Goal: Information Seeking & Learning: Learn about a topic

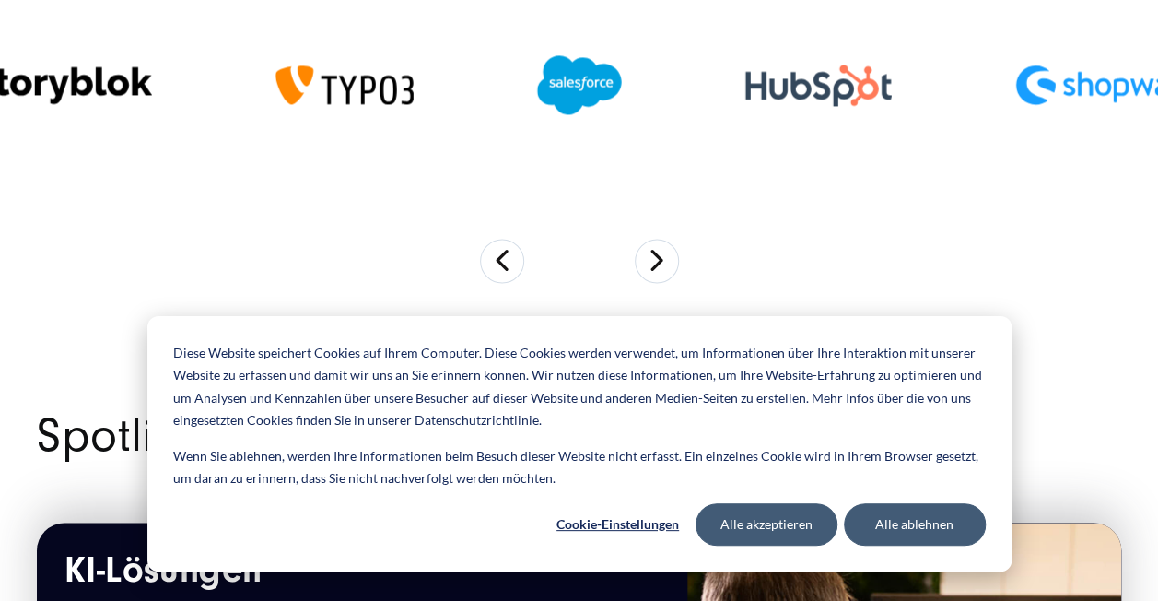
scroll to position [1433, 0]
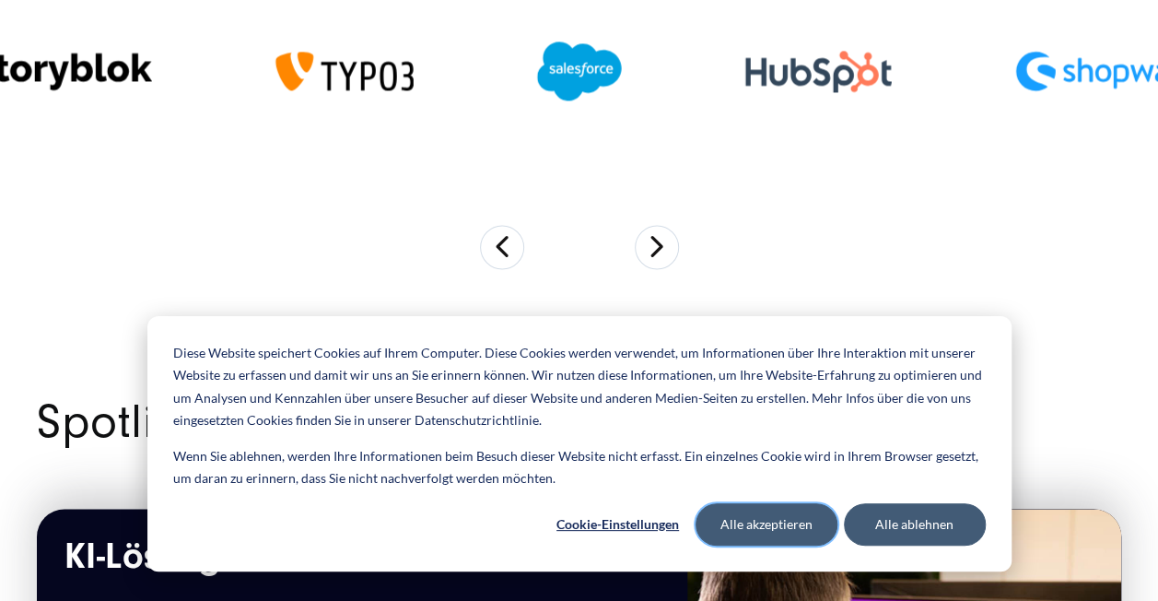
click at [792, 506] on button "Alle akzeptieren" at bounding box center [766, 524] width 142 height 42
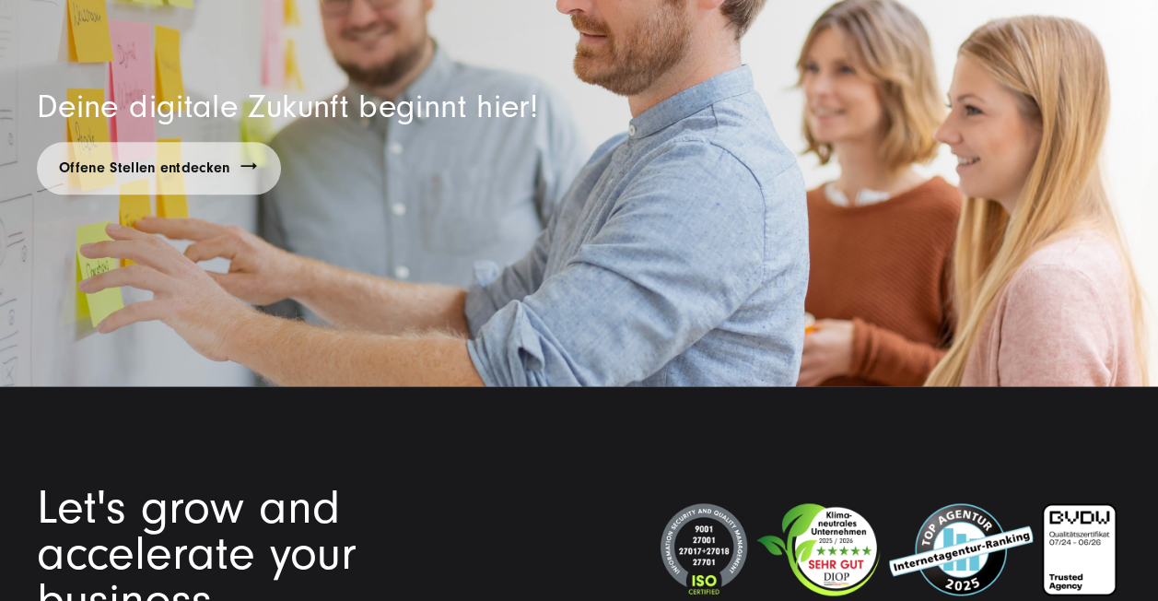
scroll to position [11540, 0]
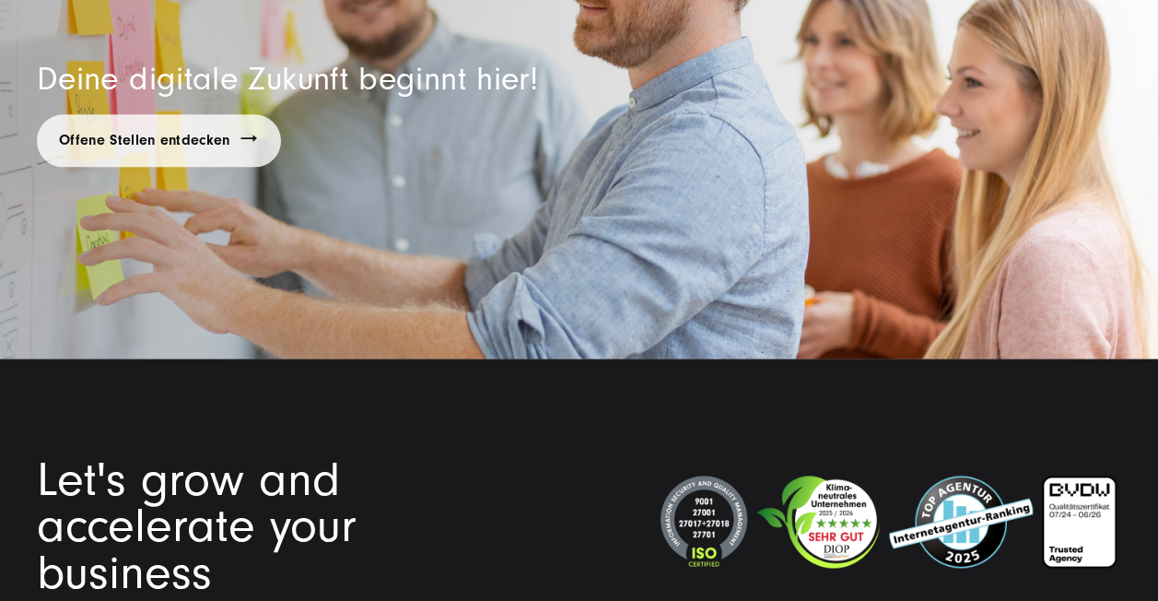
click at [174, 129] on link "Offene Stellen entdecken" at bounding box center [159, 140] width 244 height 53
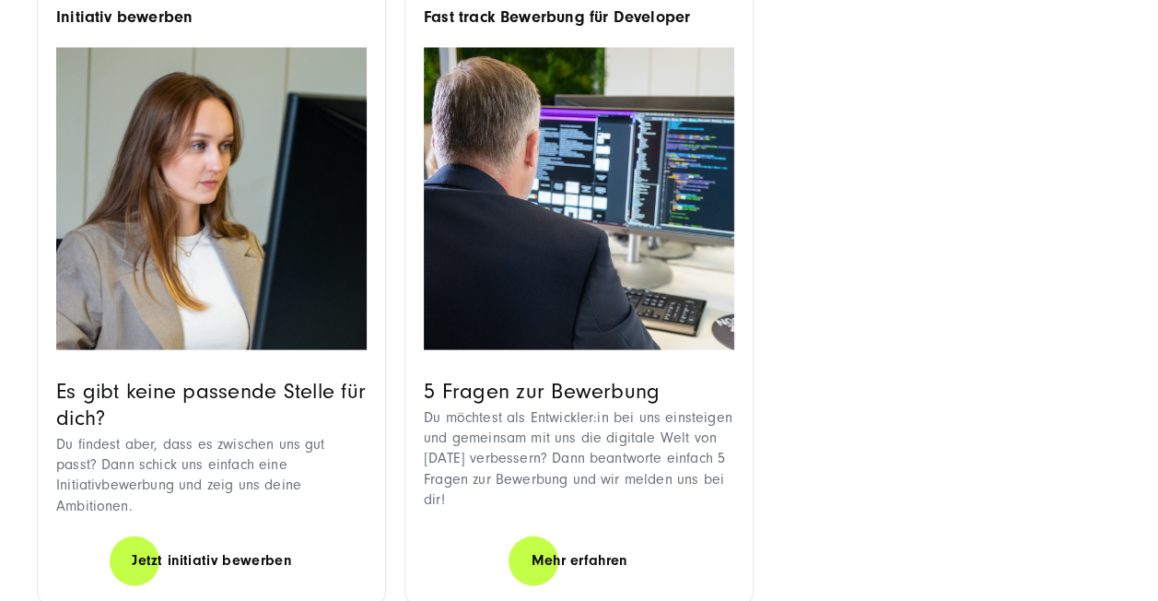
scroll to position [1690, 0]
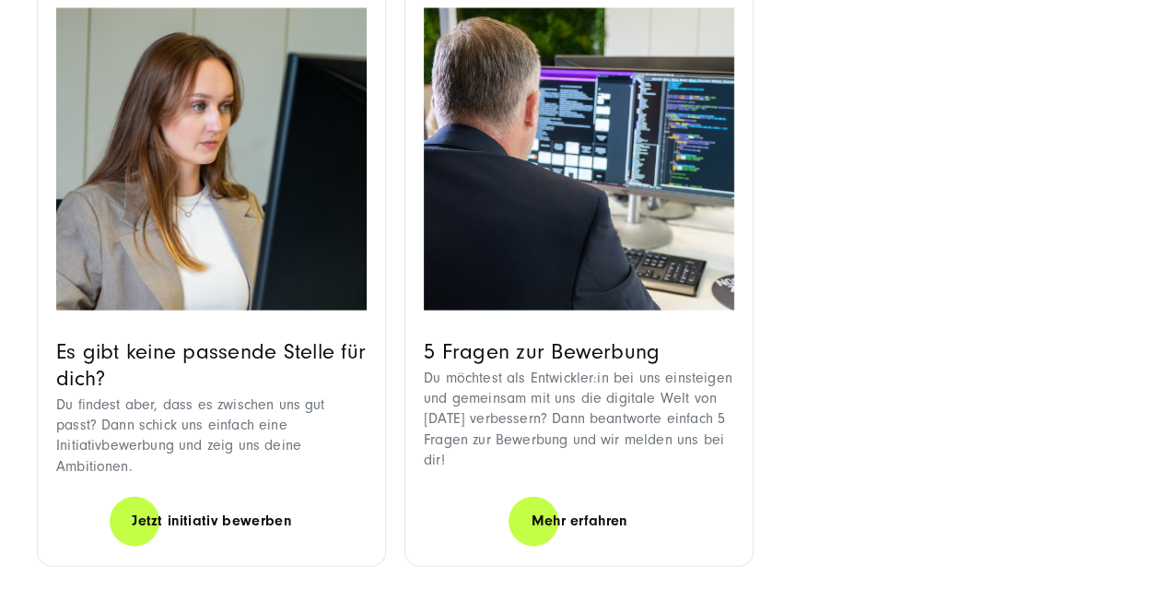
click at [569, 450] on div "5 Fragen zur Bewerbung Du möchtest als Entwickler:in bei uns einsteigen und gem…" at bounding box center [579, 416] width 310 height 158
click at [538, 494] on link "Mehr erfahren" at bounding box center [578, 520] width 140 height 53
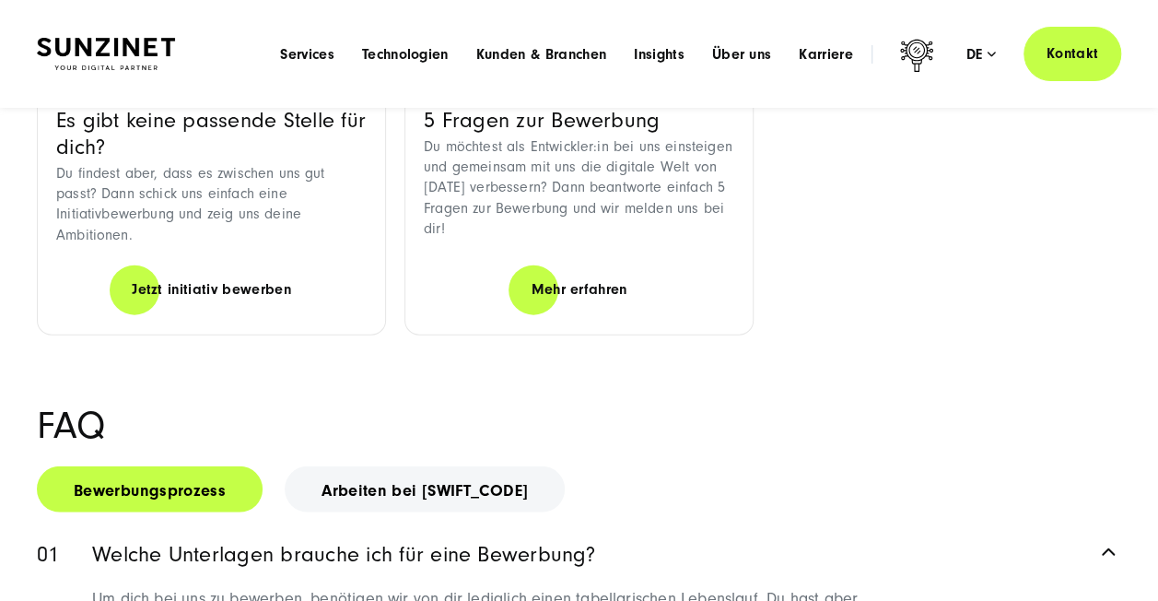
scroll to position [1791, 0]
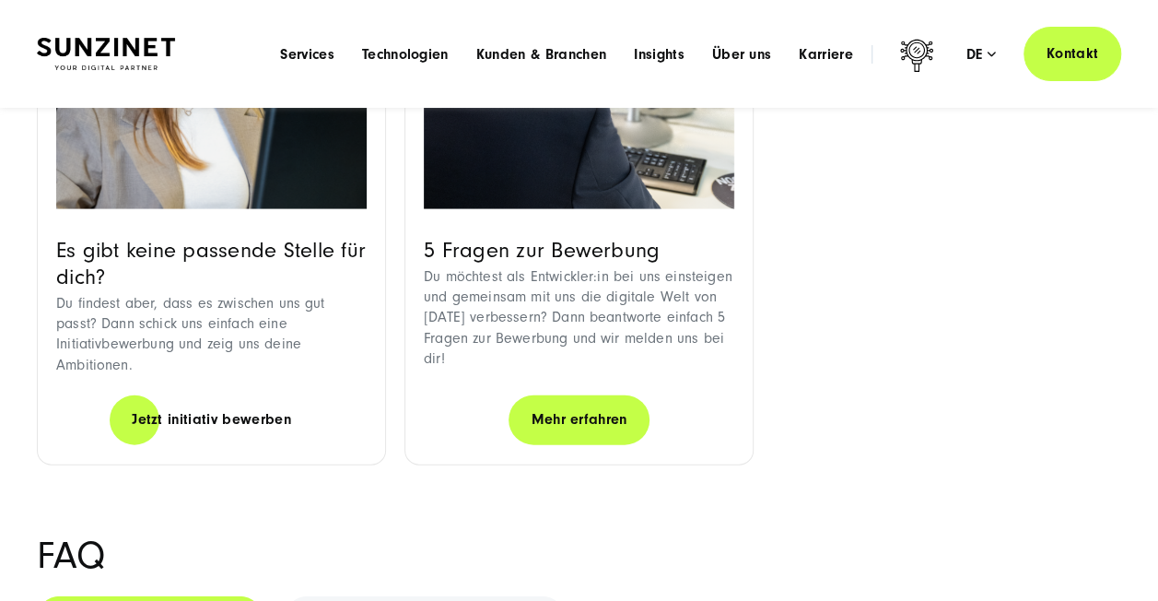
click at [591, 393] on link "Mehr erfahren" at bounding box center [578, 419] width 140 height 53
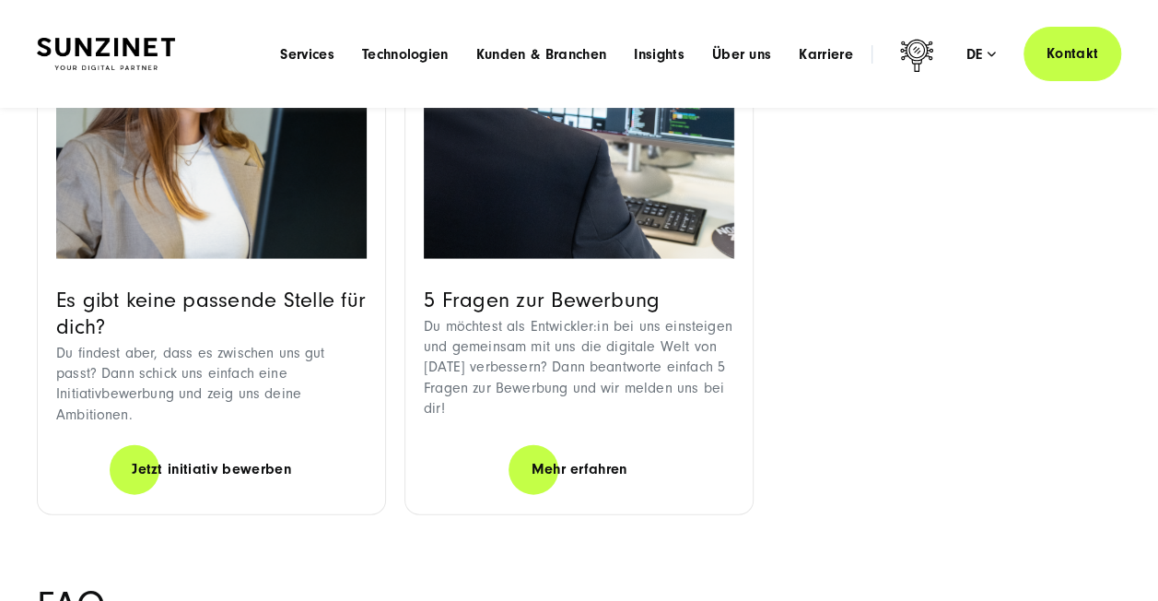
drag, startPoint x: 561, startPoint y: 258, endPoint x: 475, endPoint y: 185, distance: 112.4
click at [475, 185] on img at bounding box center [579, 108] width 310 height 302
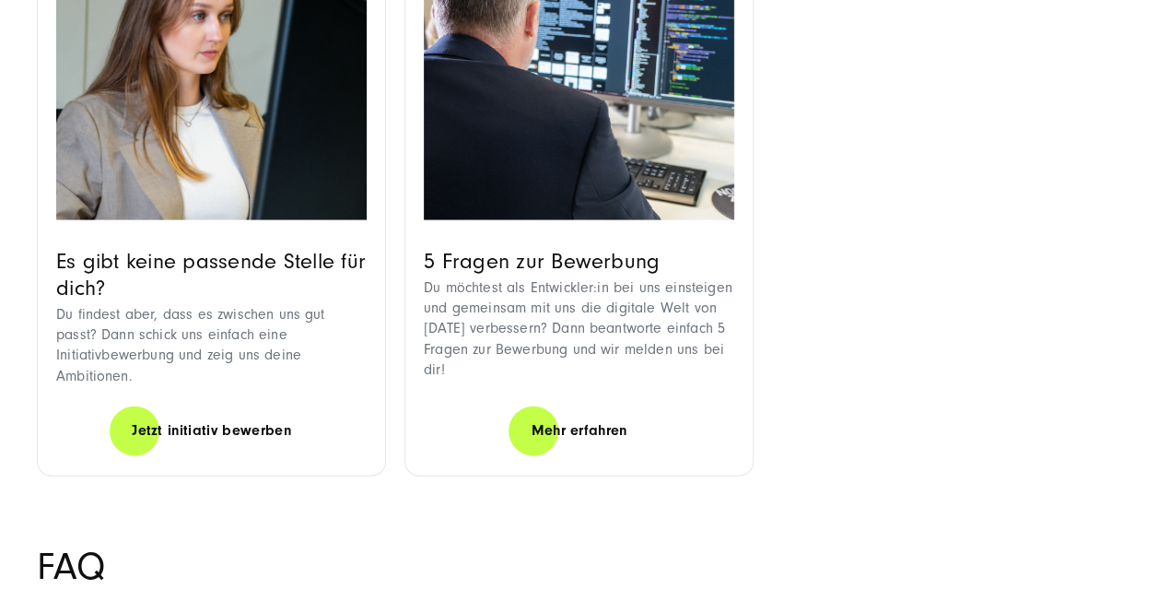
scroll to position [1802, 0]
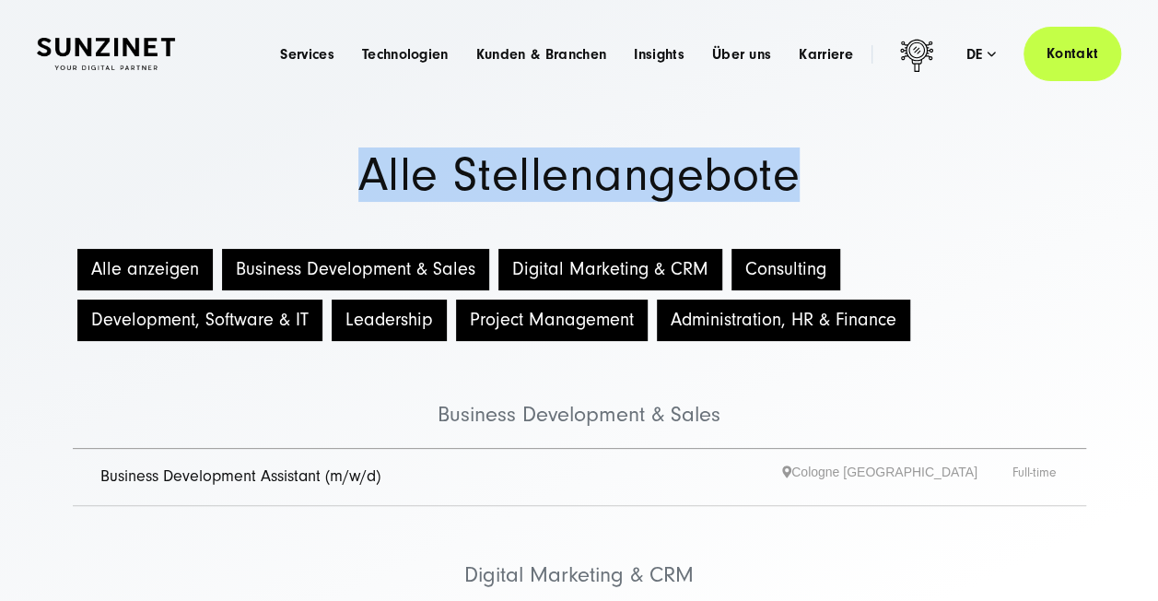
drag, startPoint x: 1157, startPoint y: 76, endPoint x: 1174, endPoint y: 138, distance: 65.0
drag, startPoint x: 1171, startPoint y: 138, endPoint x: 1011, endPoint y: 190, distance: 167.5
click at [1011, 190] on h1 "Alle Stellenangebote" at bounding box center [579, 175] width 1084 height 46
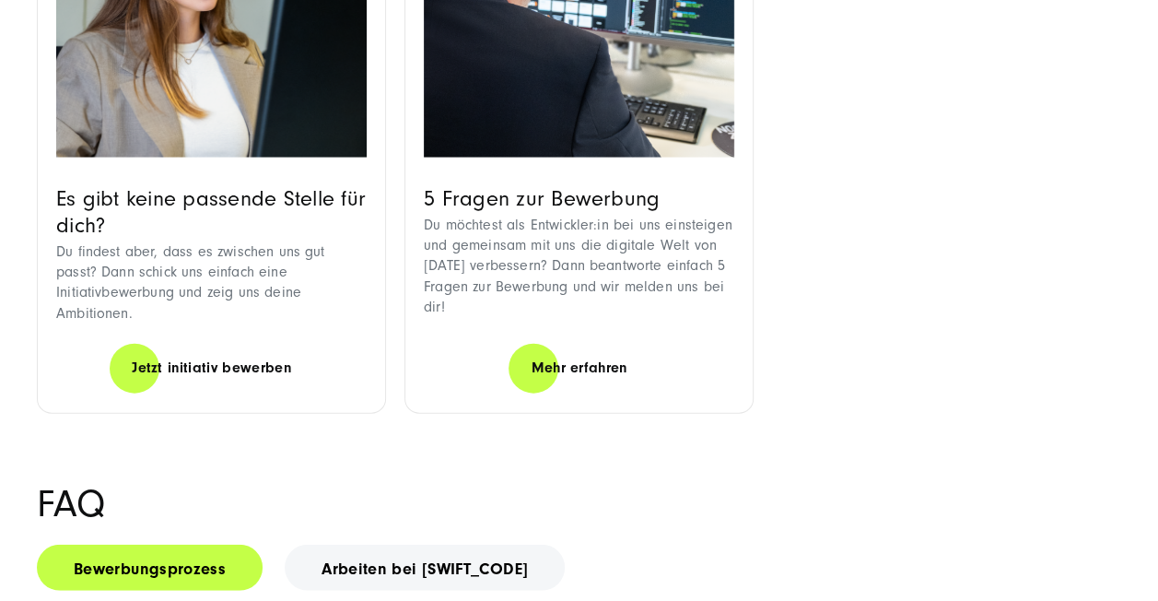
scroll to position [1864, 0]
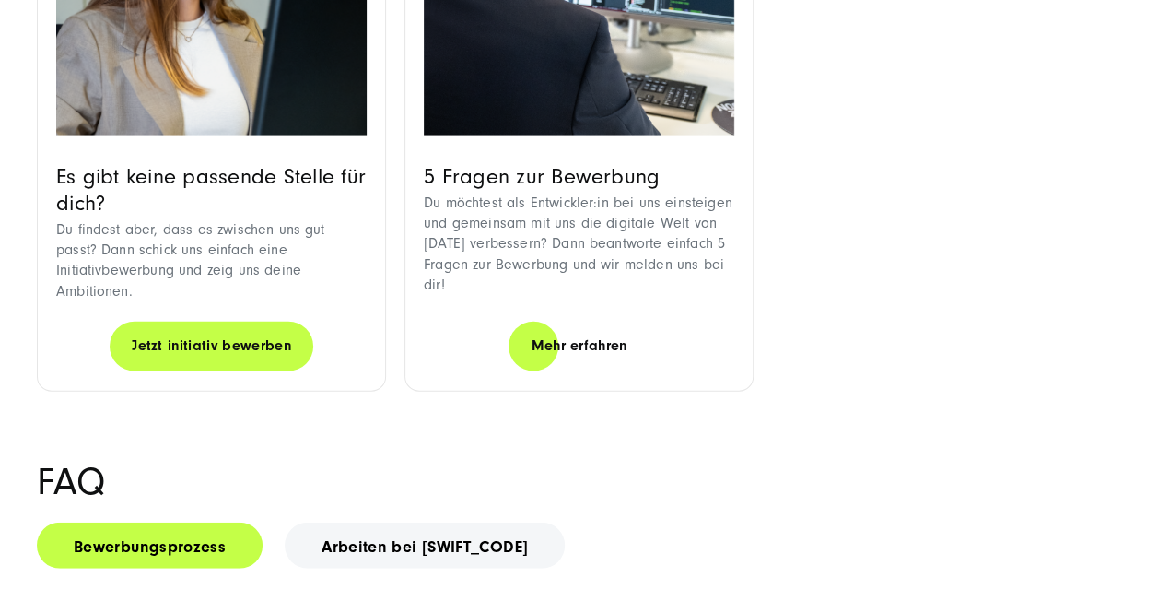
click at [168, 320] on link "Jetzt initiativ bewerben" at bounding box center [212, 346] width 204 height 53
